Goal: Task Accomplishment & Management: Manage account settings

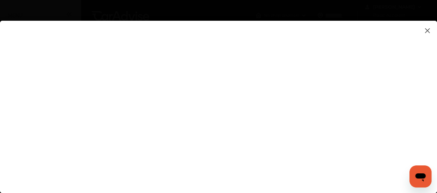
click at [259, 117] on flutter-view at bounding box center [218, 100] width 437 height 159
type input "**********"
click at [281, 110] on flutter-view "**********" at bounding box center [218, 100] width 437 height 159
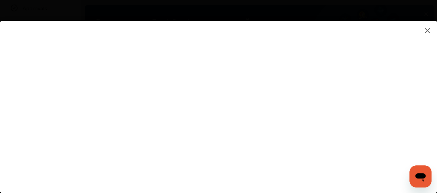
click at [263, 85] on flutter-view at bounding box center [218, 100] width 437 height 159
type textarea "********"
click at [267, 113] on flutter-view "********" at bounding box center [218, 100] width 437 height 159
click at [254, 112] on flutter-view at bounding box center [218, 100] width 437 height 159
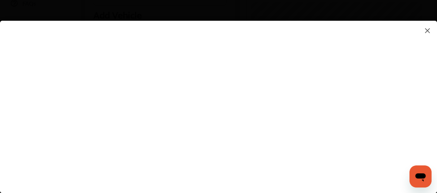
click at [427, 33] on img at bounding box center [428, 30] width 8 height 9
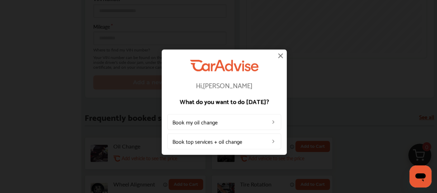
scroll to position [277, 0]
click at [281, 57] on img at bounding box center [281, 56] width 8 height 8
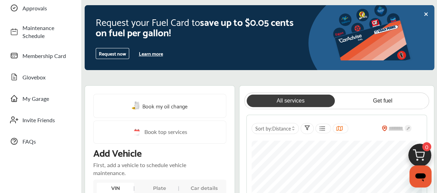
scroll to position [35, 0]
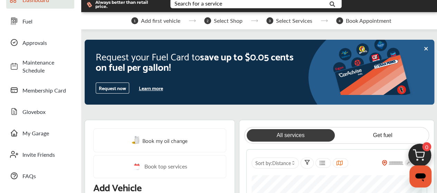
click at [158, 88] on button "Learn more" at bounding box center [151, 88] width 30 height 10
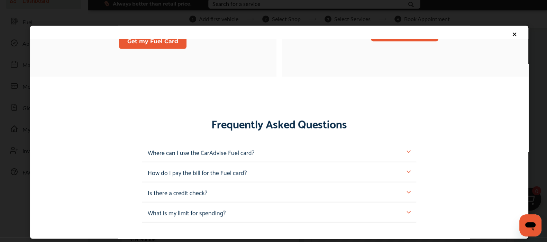
scroll to position [622, 0]
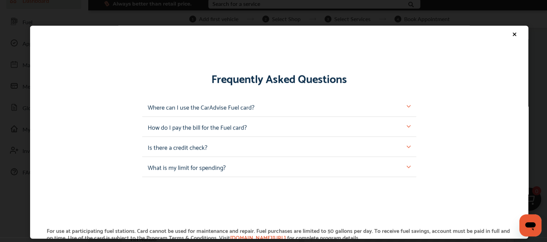
click at [163, 110] on p "Where can I use the CarAdvise Fuel card?" at bounding box center [201, 106] width 106 height 9
click at [195, 109] on p "Where can I use the CarAdvise Fuel card?" at bounding box center [201, 106] width 106 height 9
click at [406, 105] on img at bounding box center [408, 106] width 4 height 4
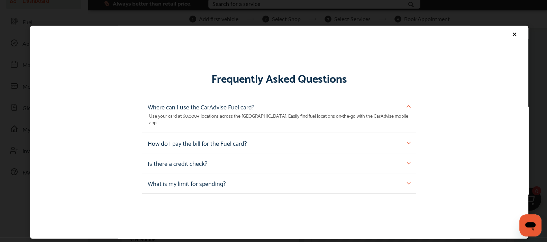
click at [406, 141] on img at bounding box center [408, 143] width 4 height 4
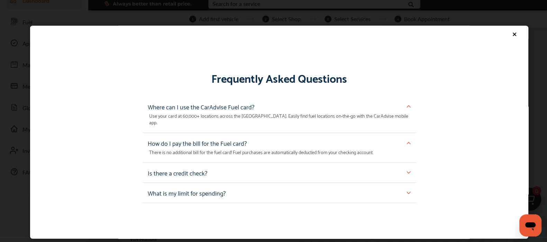
click at [406, 170] on img at bounding box center [408, 172] width 4 height 4
click at [406, 193] on img at bounding box center [408, 202] width 4 height 4
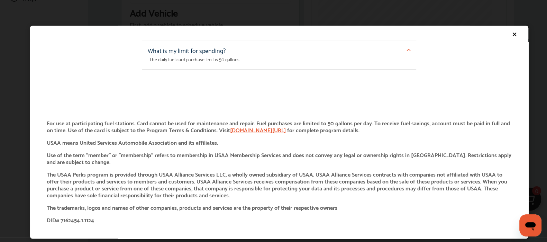
scroll to position [164, 0]
click at [442, 34] on icon at bounding box center [514, 34] width 6 height 6
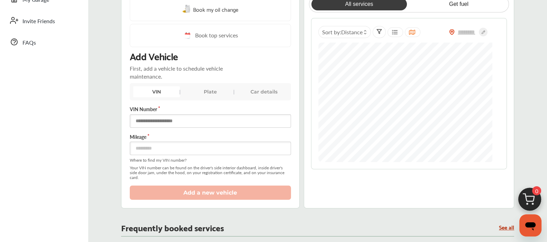
click at [176, 120] on input "text" at bounding box center [210, 120] width 161 height 13
type input "**********"
click at [208, 93] on div "Plate" at bounding box center [210, 91] width 47 height 11
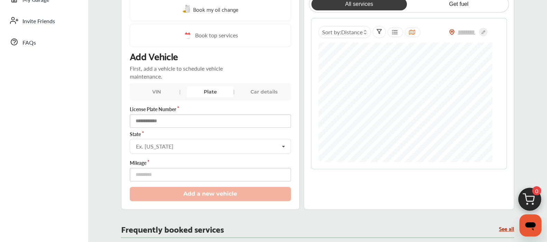
click at [192, 115] on input "text" at bounding box center [210, 120] width 161 height 13
type input "******"
click at [204, 140] on input "text" at bounding box center [210, 145] width 160 height 13
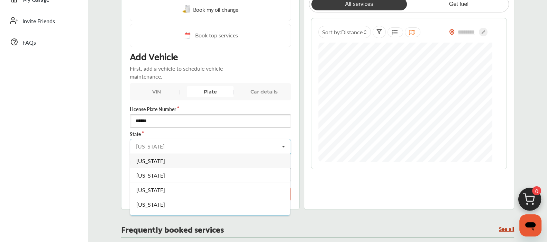
type input "**"
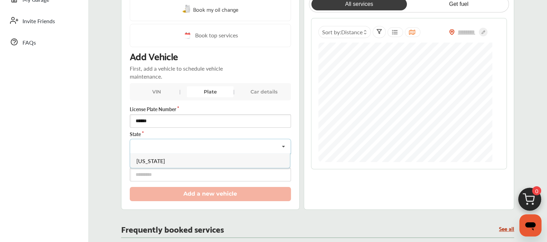
click at [127, 167] on div "Book my oil change Book top services Add Vehicle First, add a vehicle to schedu…" at bounding box center [210, 99] width 178 height 221
click at [158, 173] on input "number" at bounding box center [210, 174] width 161 height 13
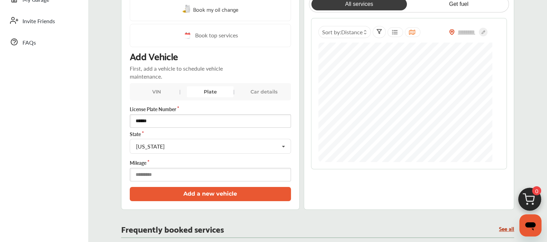
type input "******"
click at [188, 192] on button "Add a new vehicle" at bounding box center [210, 194] width 161 height 14
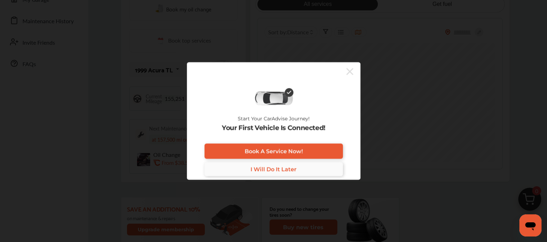
click at [249, 166] on link "I Will Do It Later" at bounding box center [273, 169] width 138 height 14
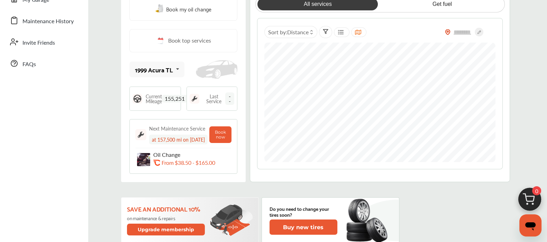
click at [174, 68] on icon at bounding box center [177, 69] width 12 height 15
click at [174, 68] on icon at bounding box center [175, 69] width 12 height 15
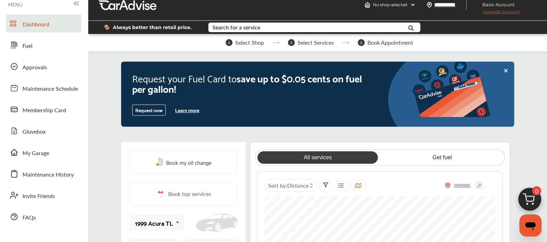
scroll to position [0, 0]
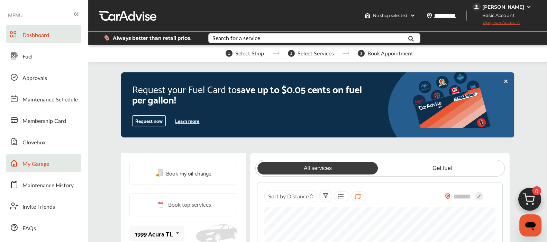
click at [39, 163] on span "My Garage" at bounding box center [35, 163] width 27 height 9
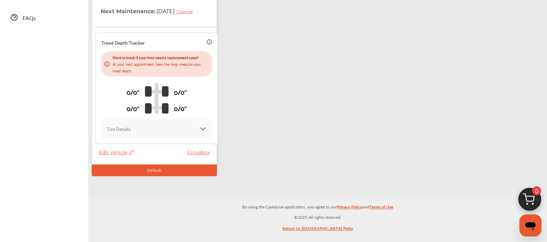
scroll to position [259, 0]
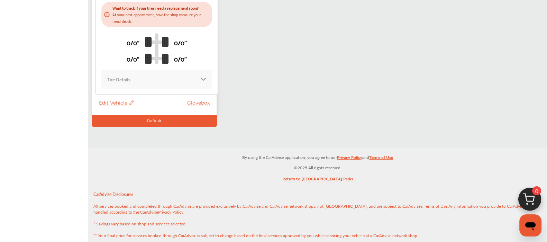
click at [113, 103] on span "Edit Vehicle" at bounding box center [116, 103] width 35 height 6
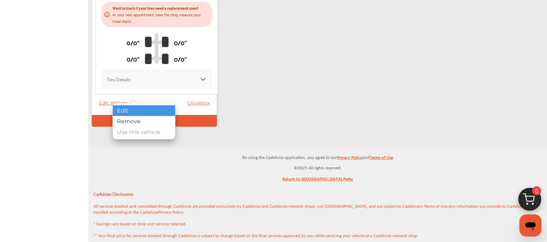
click at [123, 111] on div "Edit" at bounding box center [144, 110] width 62 height 11
select select "**"
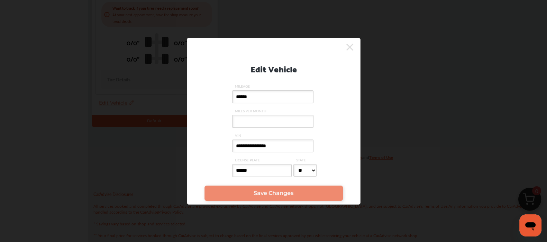
click at [291, 144] on input "**********" at bounding box center [272, 145] width 81 height 13
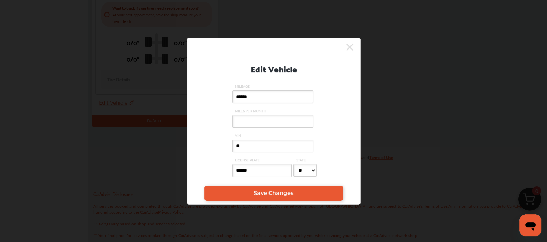
type input "*"
click at [253, 149] on input "VIN" at bounding box center [272, 145] width 81 height 13
paste input "**********"
type input "**********"
click at [274, 188] on link "Save Changes" at bounding box center [273, 192] width 138 height 15
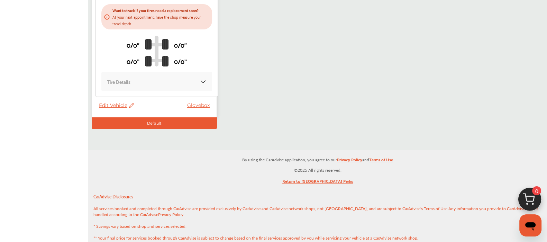
click at [157, 117] on div "Default" at bounding box center [154, 123] width 125 height 12
click at [192, 102] on link "Glovebox" at bounding box center [200, 105] width 26 height 6
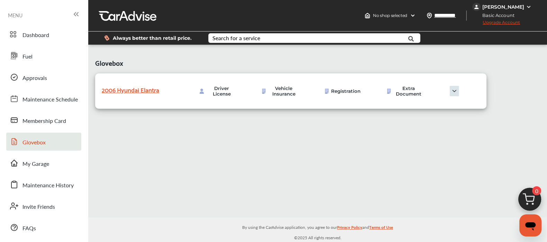
click at [442, 89] on img at bounding box center [454, 91] width 35 height 10
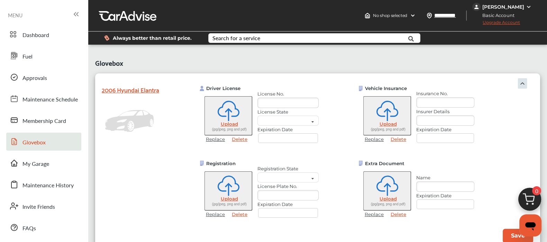
click at [291, 101] on input "text" at bounding box center [287, 103] width 61 height 10
click at [315, 87] on div "Driver License Upload (jpg/jpeg, png and pdf) Replace Delete License No. Licens…" at bounding box center [266, 116] width 135 height 62
click at [442, 84] on img at bounding box center [522, 83] width 10 height 10
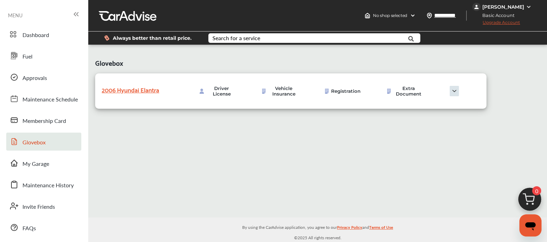
click at [143, 91] on div "2006 Hyundai Elantra" at bounding box center [136, 89] width 69 height 11
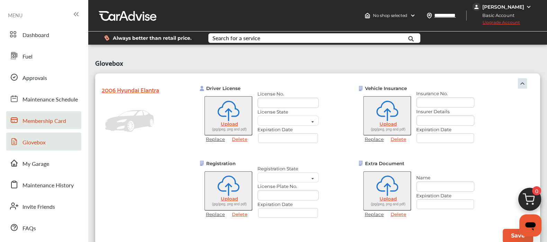
click at [42, 121] on span "Membership Card" at bounding box center [44, 121] width 44 height 9
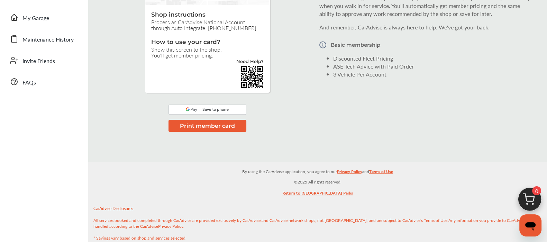
scroll to position [173, 0]
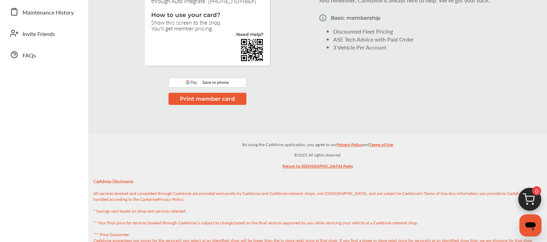
click at [206, 80] on img at bounding box center [207, 82] width 78 height 10
click at [214, 81] on img at bounding box center [207, 82] width 78 height 10
click at [188, 82] on img at bounding box center [207, 82] width 78 height 10
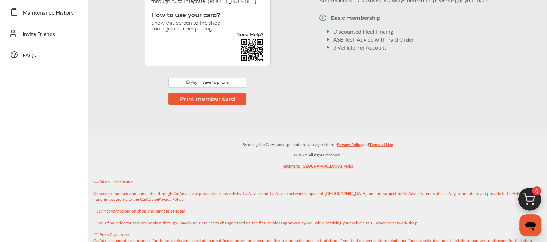
click at [188, 82] on img at bounding box center [207, 82] width 78 height 10
click at [204, 95] on button "Print member card" at bounding box center [207, 99] width 78 height 12
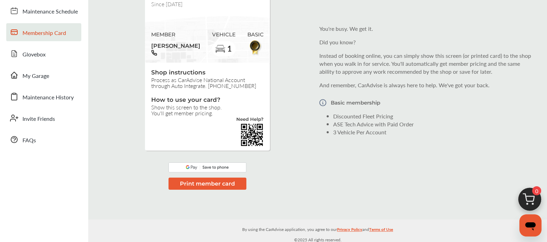
scroll to position [0, 0]
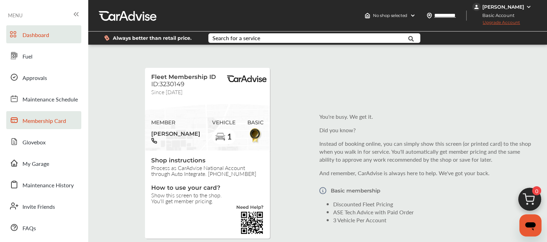
click at [37, 34] on span "Dashboard" at bounding box center [35, 35] width 27 height 9
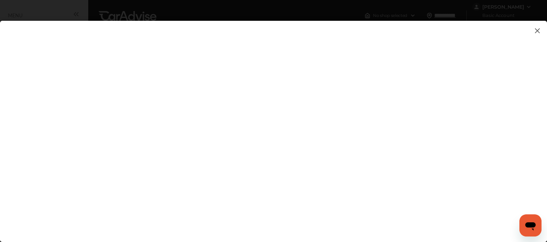
click at [234, 78] on flutter-view at bounding box center [273, 124] width 547 height 207
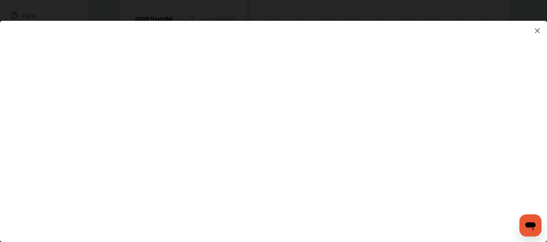
scroll to position [216, 0]
click at [332, 105] on flutter-view at bounding box center [273, 124] width 547 height 207
click at [263, 158] on flutter-view at bounding box center [273, 124] width 547 height 207
click at [336, 134] on flutter-view at bounding box center [273, 124] width 547 height 207
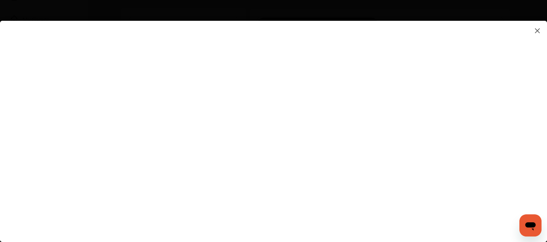
scroll to position [173, 0]
